Goal: Task Accomplishment & Management: Manage account settings

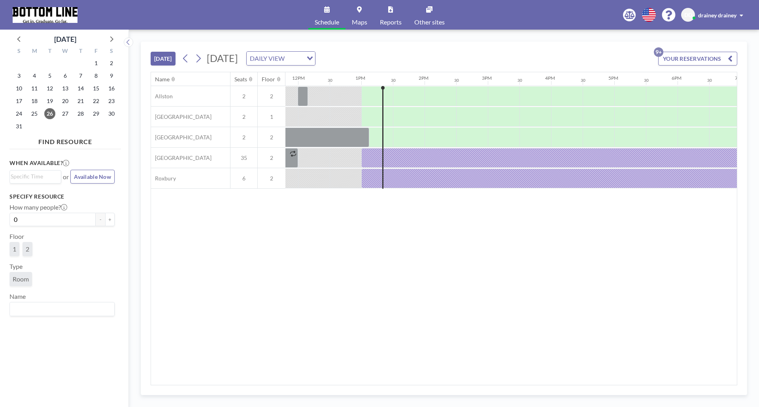
scroll to position [0, 790]
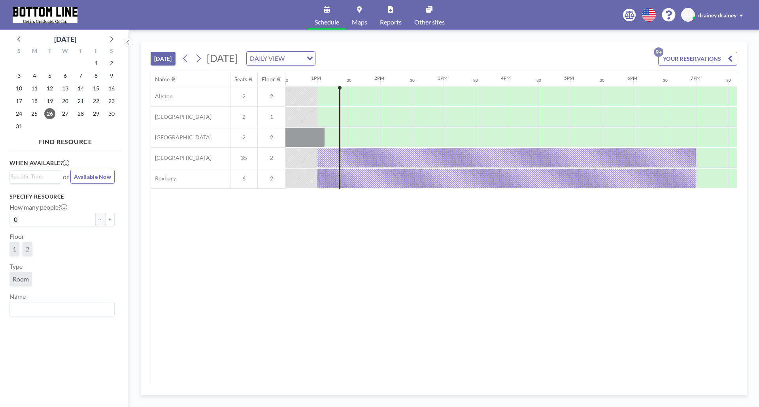
click at [206, 60] on div "[DATE] DAILY VIEW Loading..." at bounding box center [247, 58] width 136 height 14
click at [202, 60] on icon at bounding box center [198, 59] width 8 height 12
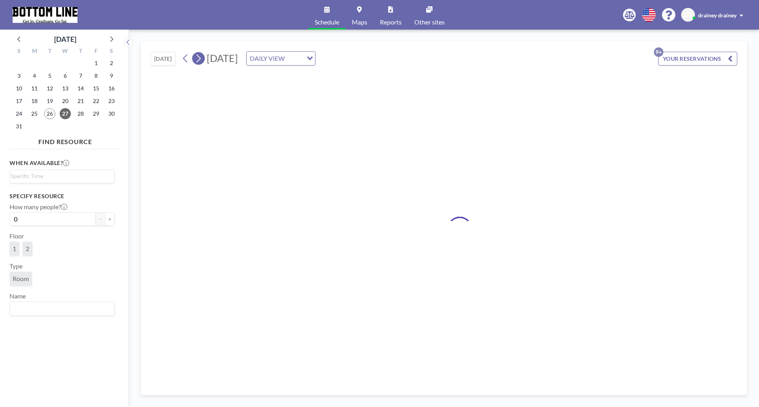
click at [202, 60] on icon at bounding box center [198, 59] width 8 height 12
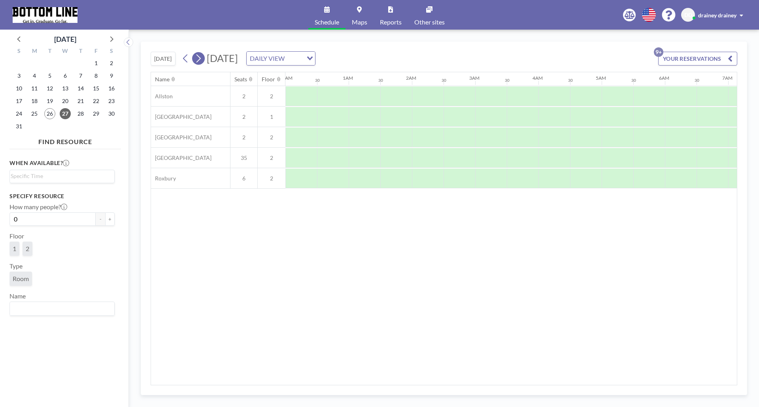
scroll to position [0, 0]
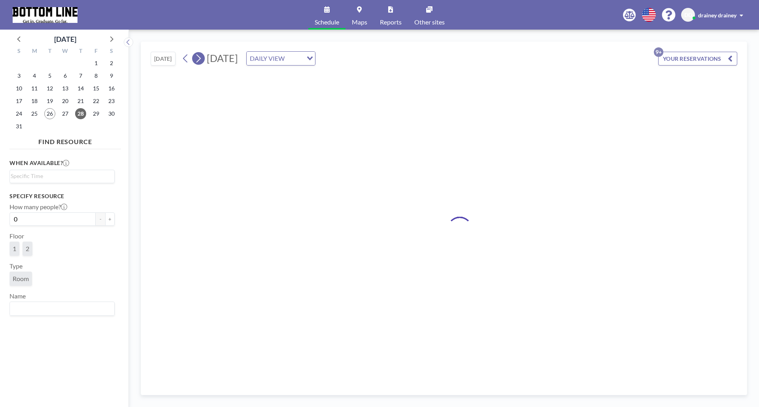
click at [202, 60] on icon at bounding box center [198, 59] width 8 height 12
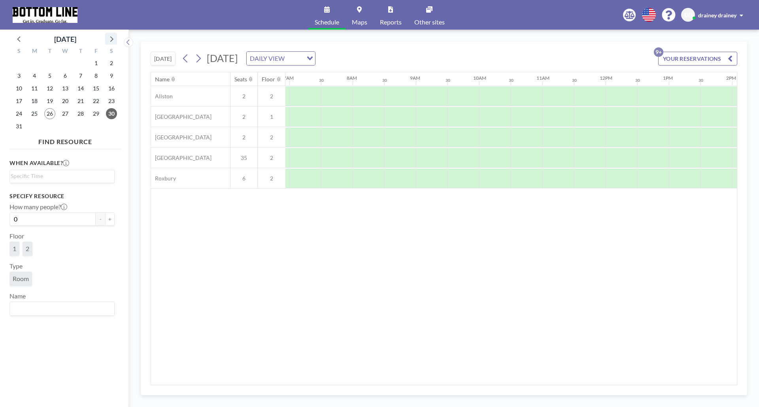
click at [114, 40] on icon at bounding box center [111, 39] width 10 height 10
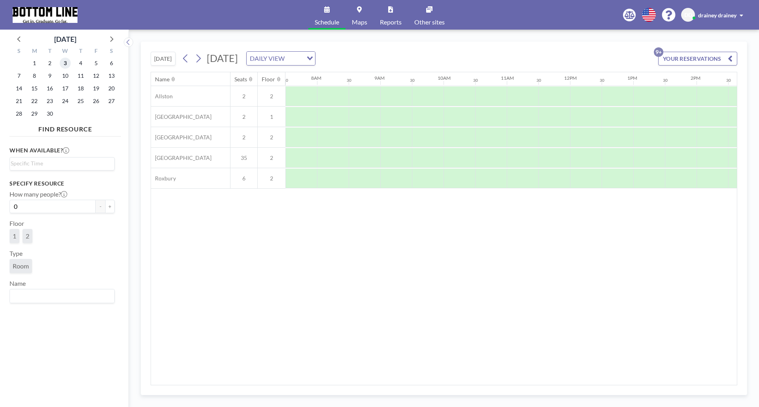
click at [68, 63] on span "3" at bounding box center [65, 63] width 11 height 11
click at [65, 73] on span "10" at bounding box center [65, 75] width 11 height 11
click at [67, 63] on span "3" at bounding box center [65, 63] width 11 height 11
click at [530, 175] on div at bounding box center [538, 179] width 63 height 20
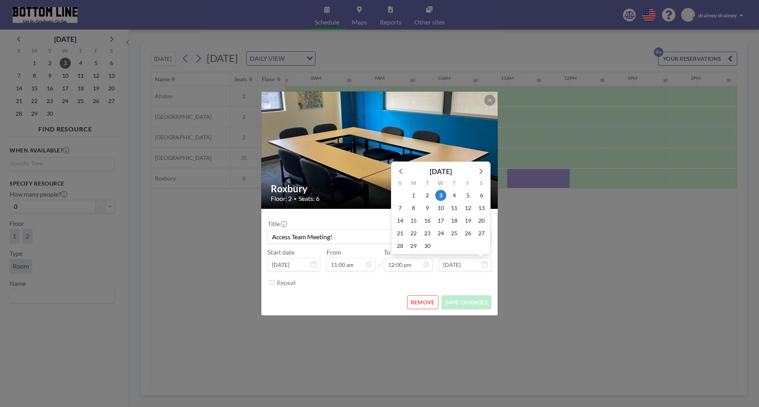
scroll to position [337, 0]
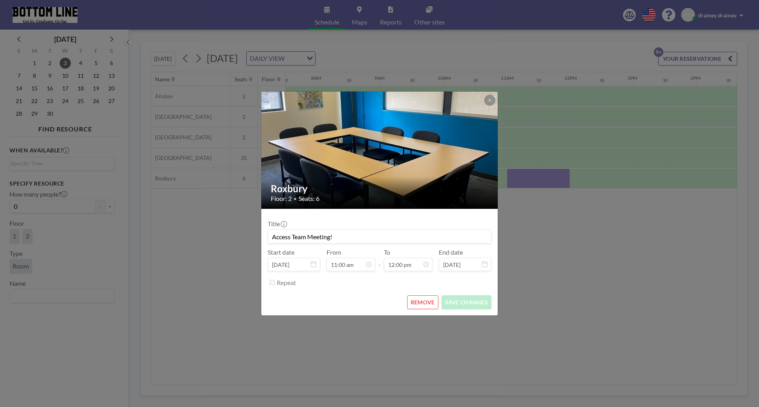
click at [425, 303] on button "REMOVE" at bounding box center [422, 303] width 31 height 14
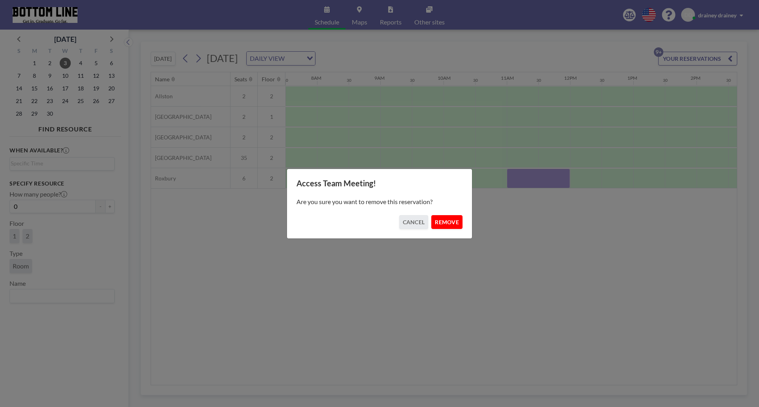
click at [449, 220] on button "REMOVE" at bounding box center [446, 222] width 31 height 14
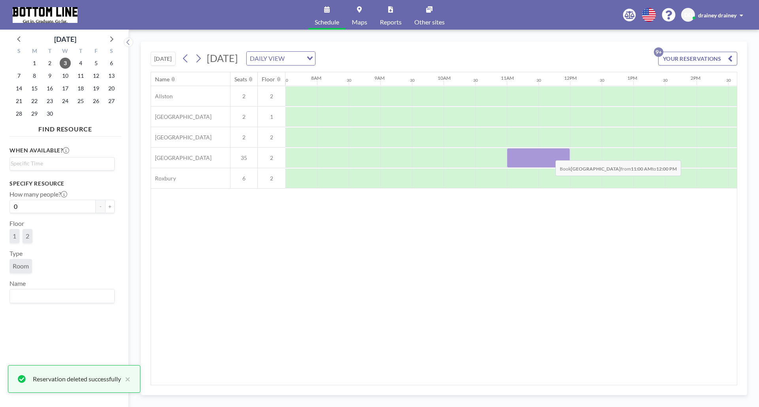
drag, startPoint x: 519, startPoint y: 157, endPoint x: 549, endPoint y: 155, distance: 30.2
click at [549, 155] on div at bounding box center [538, 158] width 63 height 20
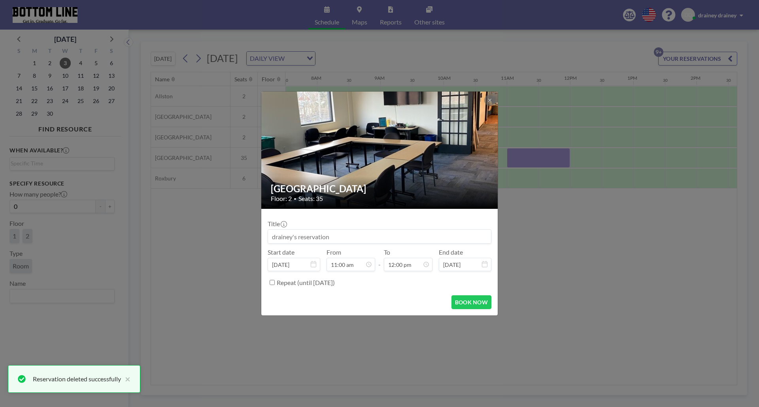
scroll to position [309, 0]
click at [343, 235] on input at bounding box center [379, 236] width 223 height 13
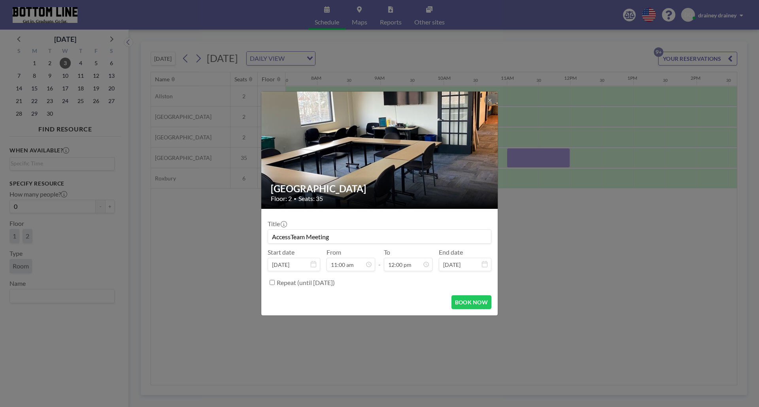
click at [289, 236] on input "AccessTeam Meeting" at bounding box center [379, 236] width 223 height 13
type input "Access Team Meeting"
click at [476, 299] on button "BOOK NOW" at bounding box center [471, 303] width 40 height 14
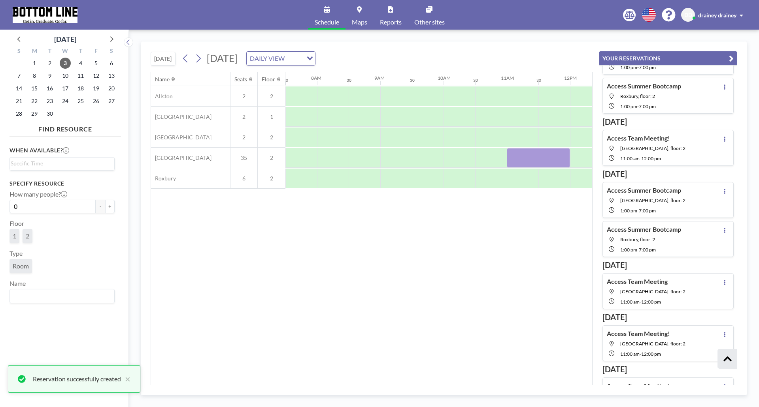
scroll to position [106, 0]
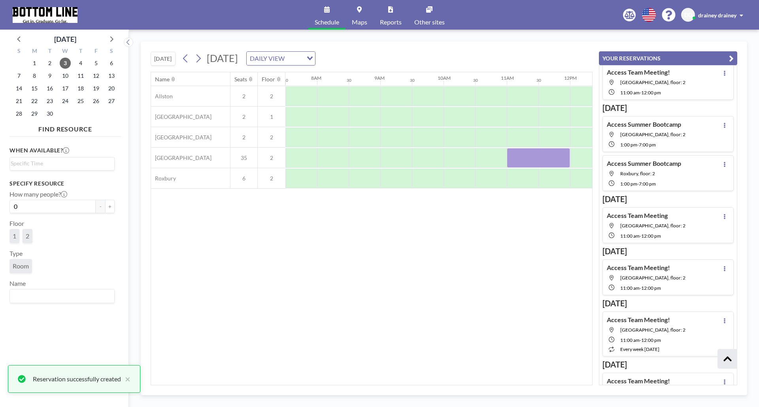
click at [730, 55] on icon "button" at bounding box center [731, 58] width 5 height 9
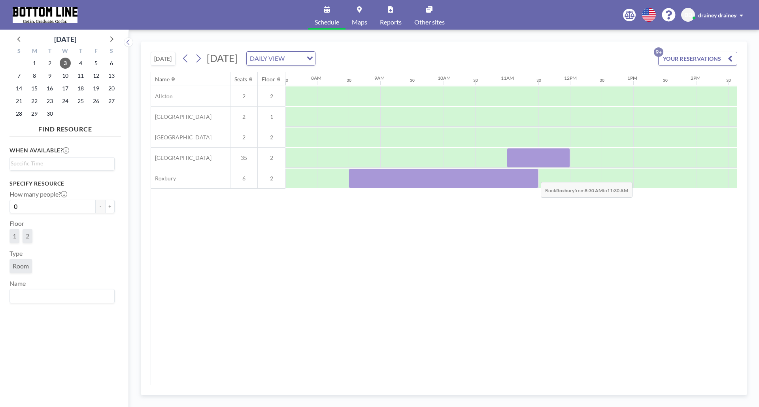
drag, startPoint x: 370, startPoint y: 183, endPoint x: 534, endPoint y: 176, distance: 164.5
click at [534, 176] on div at bounding box center [444, 179] width 190 height 20
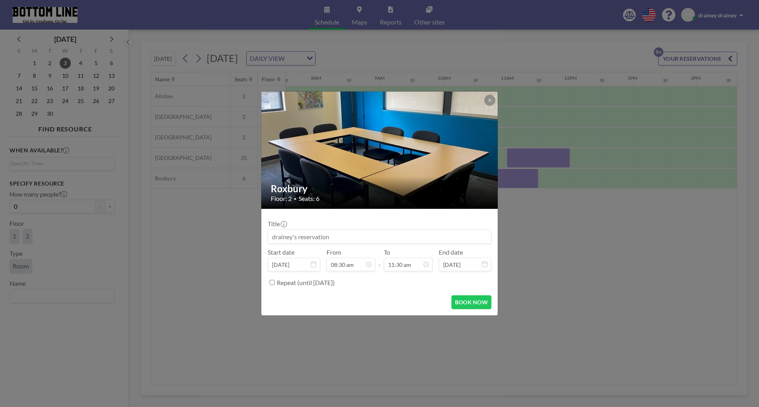
click at [304, 234] on input at bounding box center [379, 236] width 223 height 13
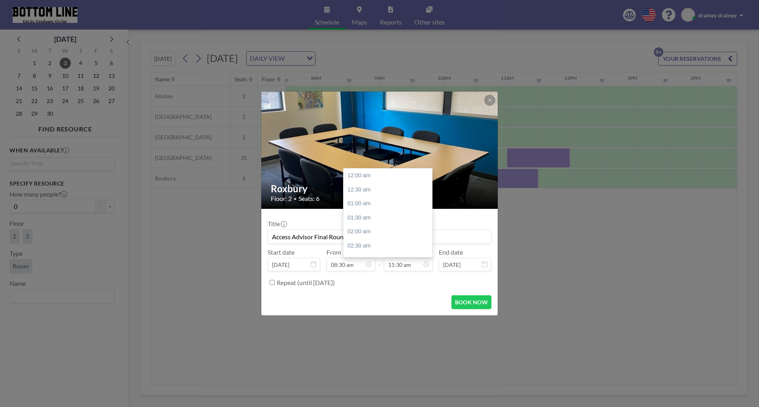
scroll to position [324, 0]
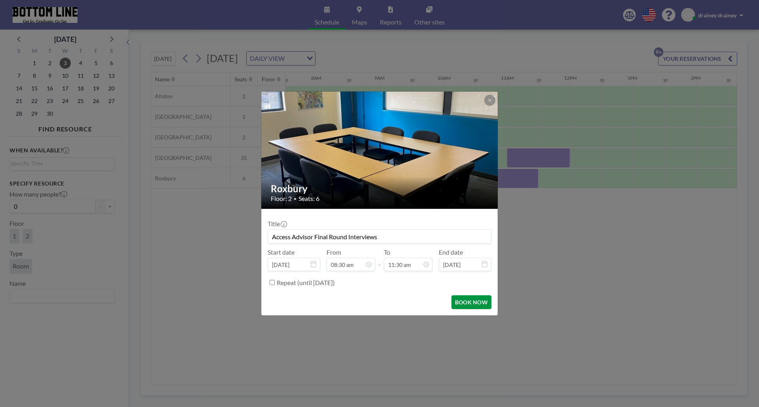
type input "Access Advisor Final Round Interviews"
click at [477, 305] on button "BOOK NOW" at bounding box center [471, 303] width 40 height 14
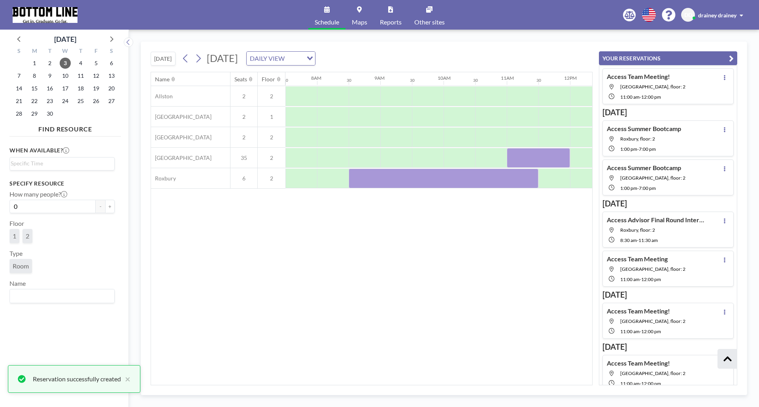
scroll to position [106, 0]
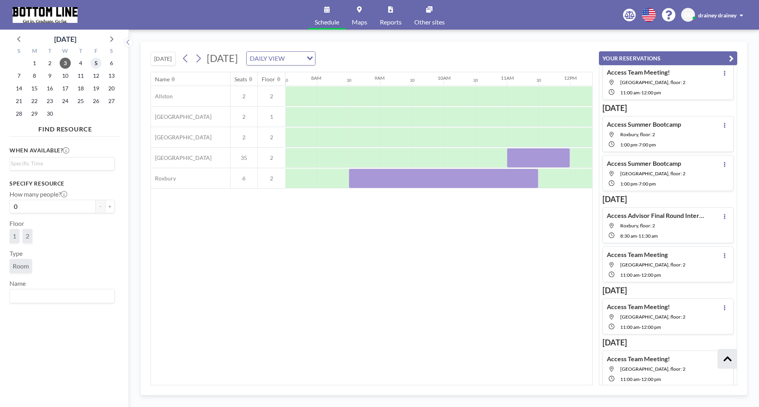
click at [96, 64] on span "5" at bounding box center [95, 63] width 11 height 11
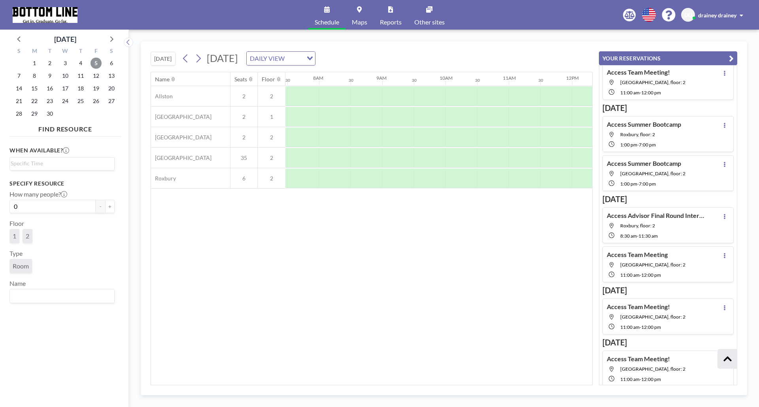
scroll to position [0, 474]
click at [724, 57] on button "YOUR RESERVATIONS" at bounding box center [668, 58] width 138 height 14
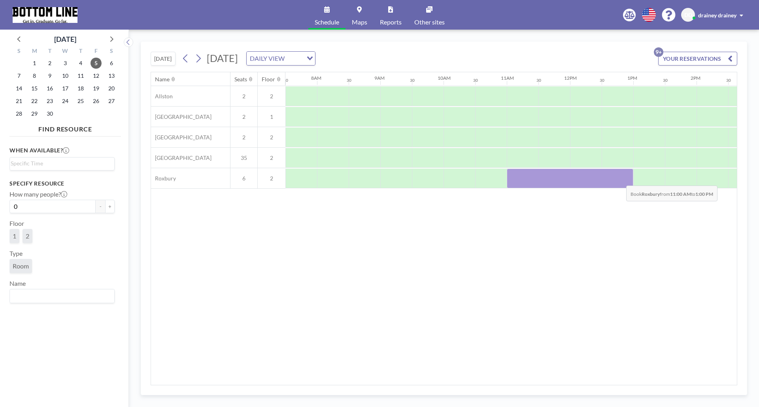
drag, startPoint x: 511, startPoint y: 177, endPoint x: 620, endPoint y: 180, distance: 108.7
click at [620, 180] on div at bounding box center [570, 179] width 126 height 20
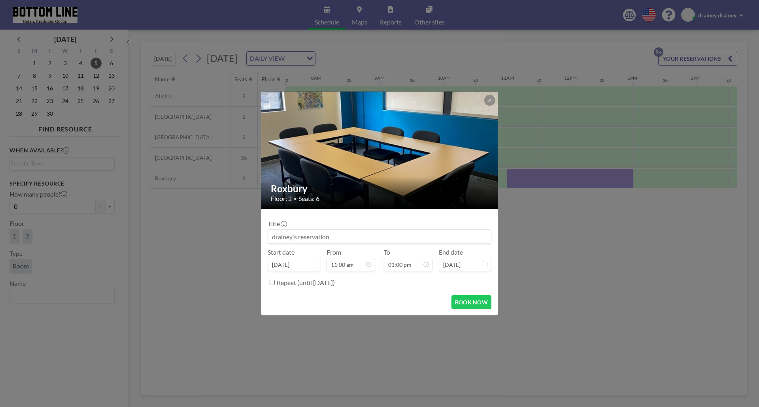
click at [371, 233] on input at bounding box center [379, 236] width 223 height 13
type input "Access Advisor Final Round Interviews"
click at [485, 305] on button "BOOK NOW" at bounding box center [471, 303] width 40 height 14
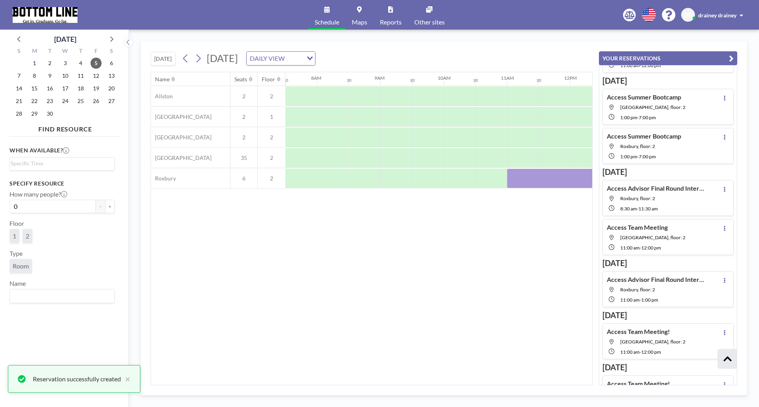
scroll to position [172, 0]
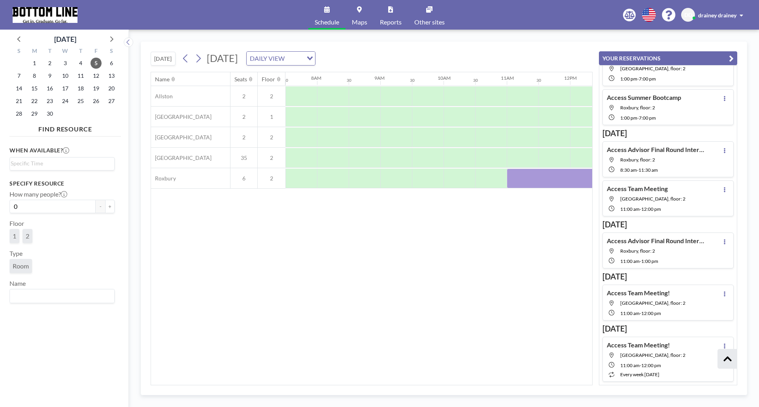
drag, startPoint x: 539, startPoint y: 60, endPoint x: 535, endPoint y: 63, distance: 5.7
click at [536, 62] on div "[DATE] [DATE] DAILY VIEW Loading..." at bounding box center [372, 57] width 442 height 30
